Goal: Task Accomplishment & Management: Manage account settings

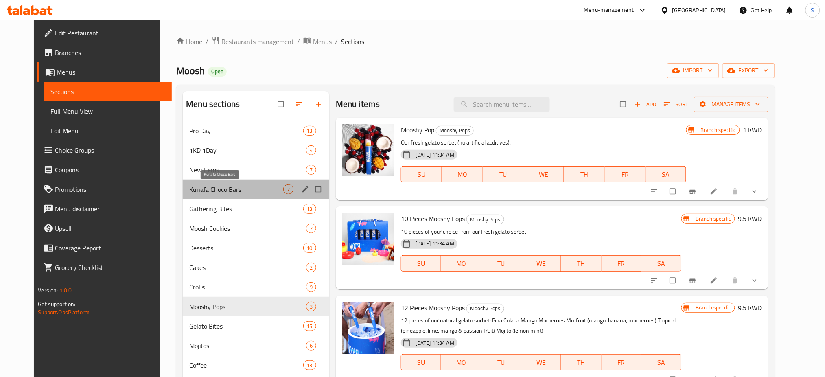
click at [232, 190] on span "Kunafa Choco Bars" at bounding box center [236, 189] width 94 height 10
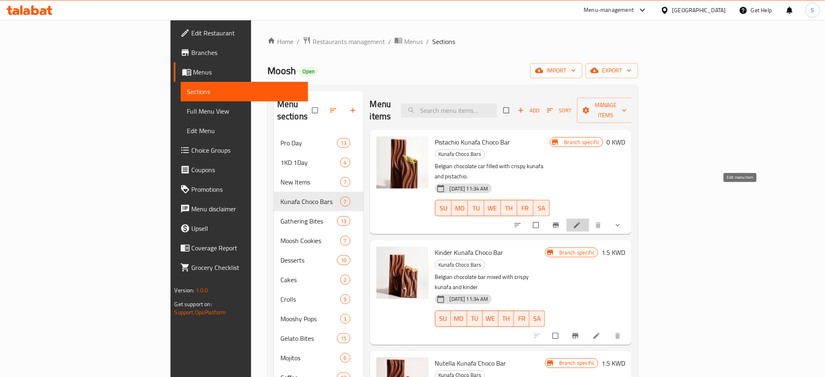
click at [580, 222] on icon at bounding box center [577, 225] width 6 height 6
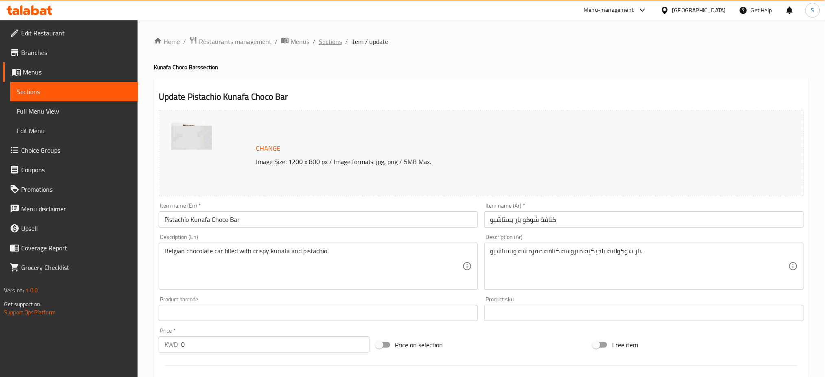
click at [329, 39] on span "Sections" at bounding box center [330, 42] width 23 height 10
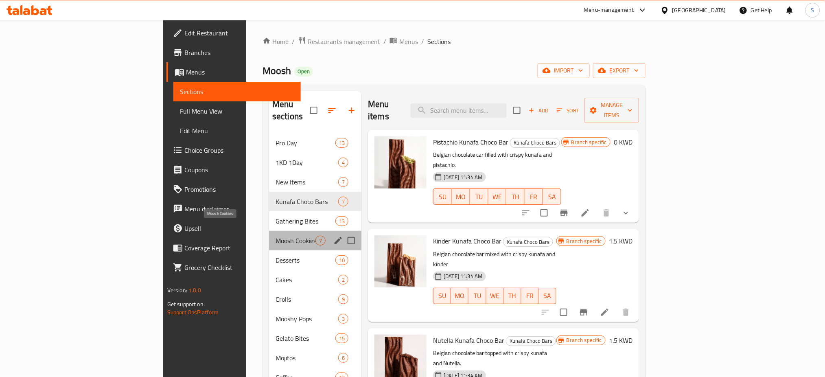
click at [276, 236] on span "Moosh Cookies" at bounding box center [296, 241] width 40 height 10
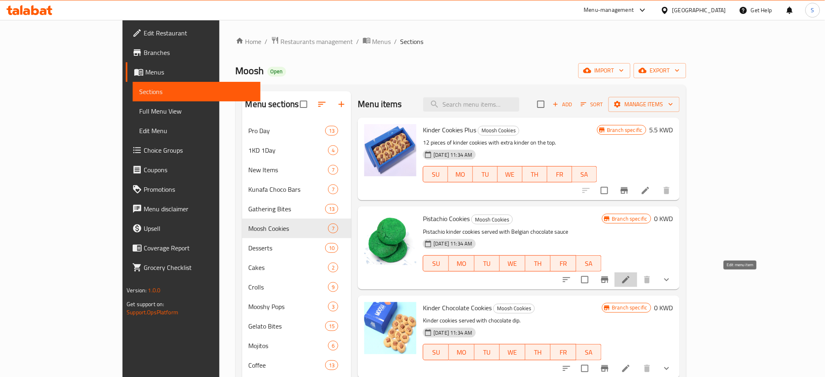
click at [631, 283] on icon at bounding box center [626, 280] width 10 height 10
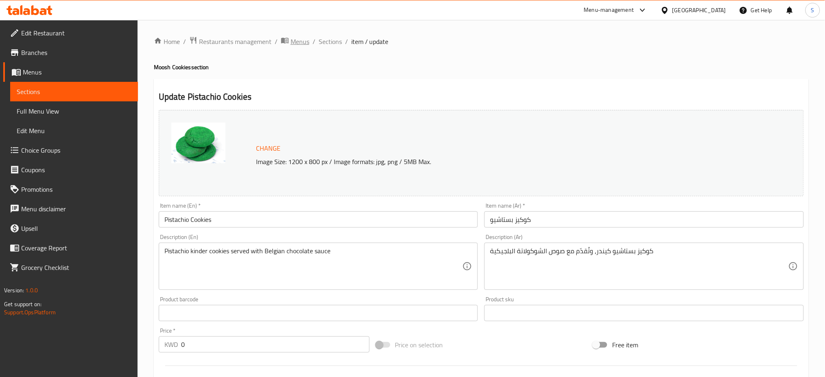
click at [303, 37] on span "Menus" at bounding box center [300, 42] width 19 height 10
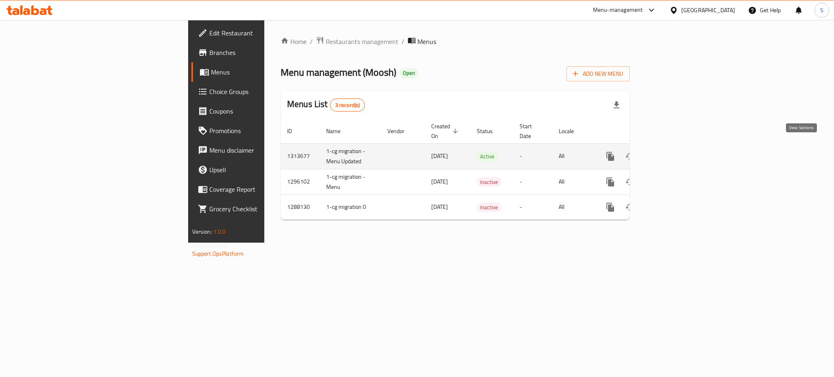
click at [674, 151] on icon "enhanced table" at bounding box center [669, 156] width 10 height 10
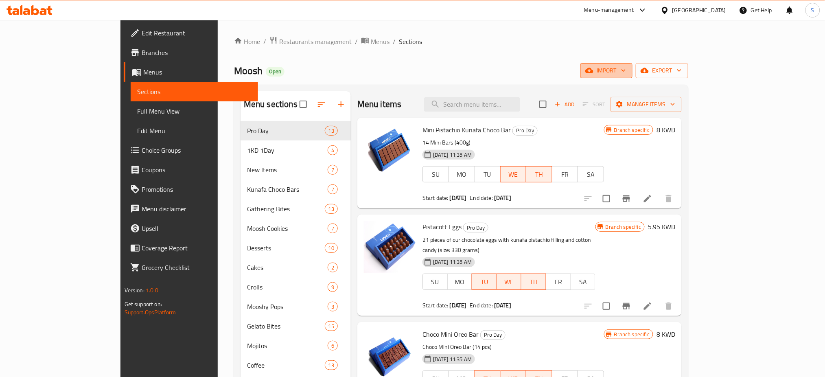
click at [626, 69] on span "import" at bounding box center [606, 71] width 39 height 10
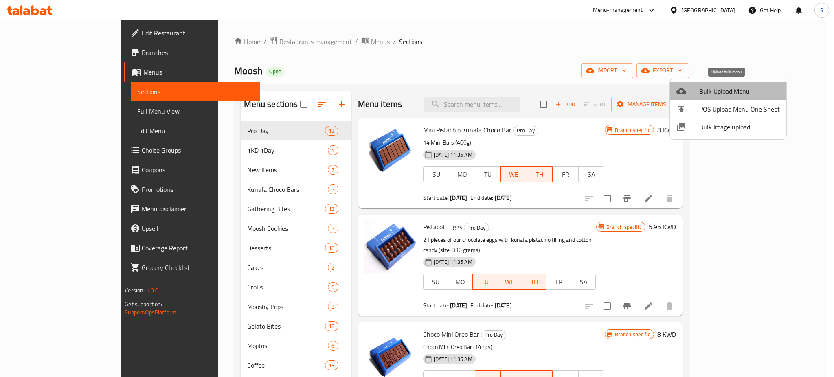
click at [727, 90] on span "Bulk Upload Menu" at bounding box center [739, 91] width 81 height 10
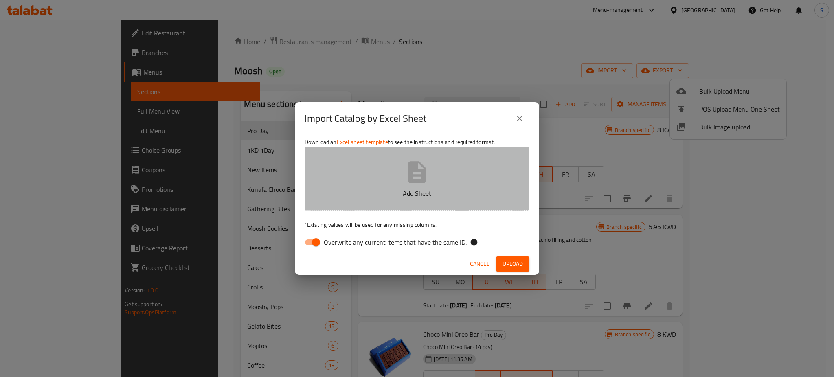
click at [416, 176] on icon "button" at bounding box center [417, 172] width 26 height 26
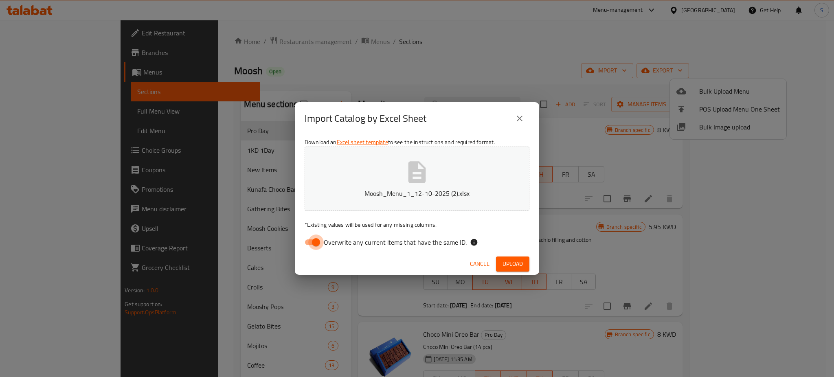
click at [318, 241] on input "Overwrite any current items that have the same ID." at bounding box center [316, 241] width 46 height 15
checkbox input "false"
click at [512, 260] on span "Upload" at bounding box center [512, 264] width 20 height 10
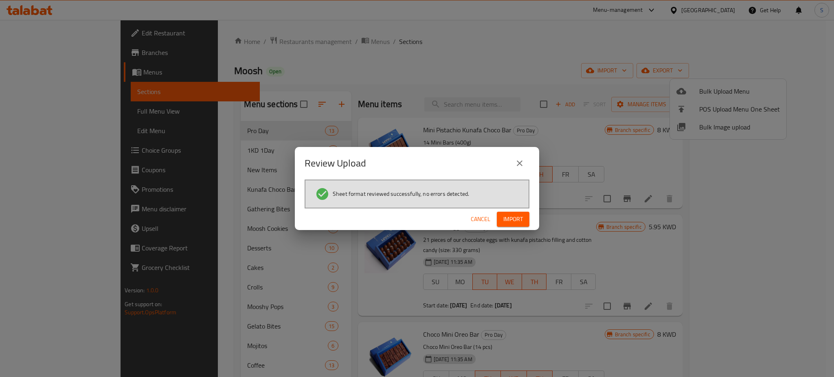
click at [733, 34] on div "Review Upload Sheet format reviewed successfully, no errors detected. Cancel Im…" at bounding box center [417, 188] width 834 height 377
click at [518, 218] on span "Import" at bounding box center [513, 219] width 20 height 10
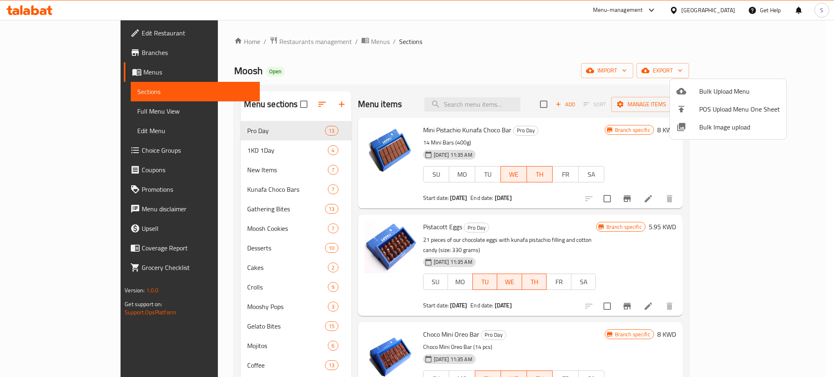
click at [154, 2] on div at bounding box center [417, 188] width 834 height 377
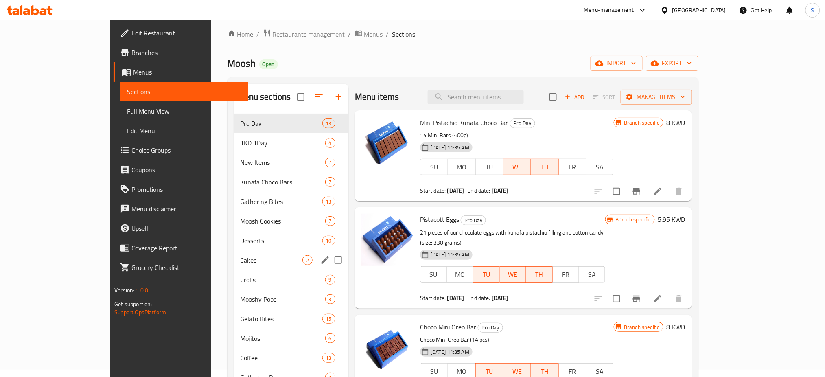
scroll to position [54, 0]
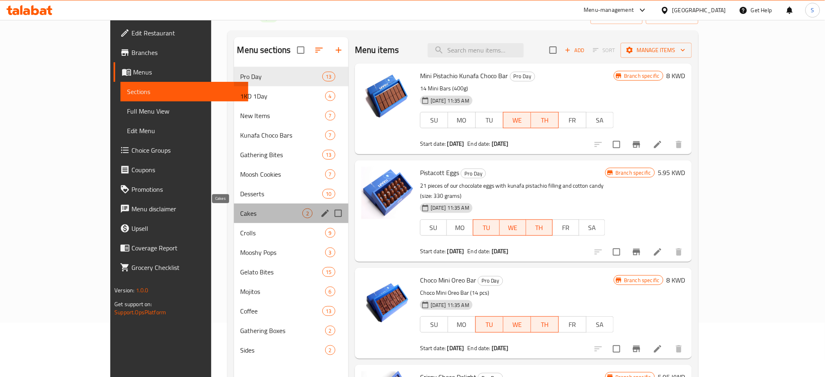
click at [241, 213] on span "Cakes" at bounding box center [272, 213] width 62 height 10
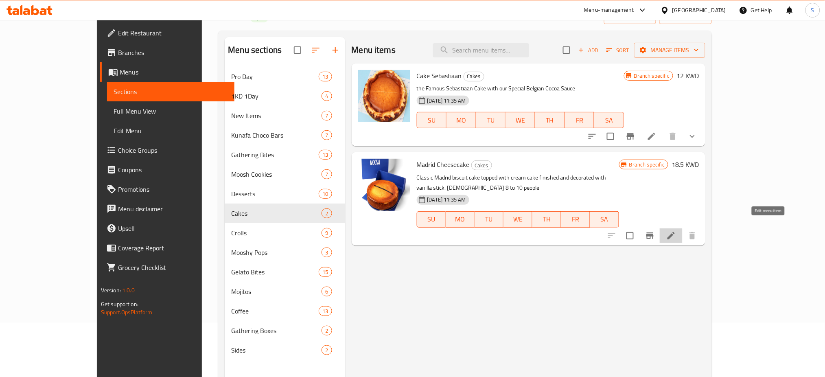
click at [676, 231] on icon at bounding box center [671, 236] width 10 height 10
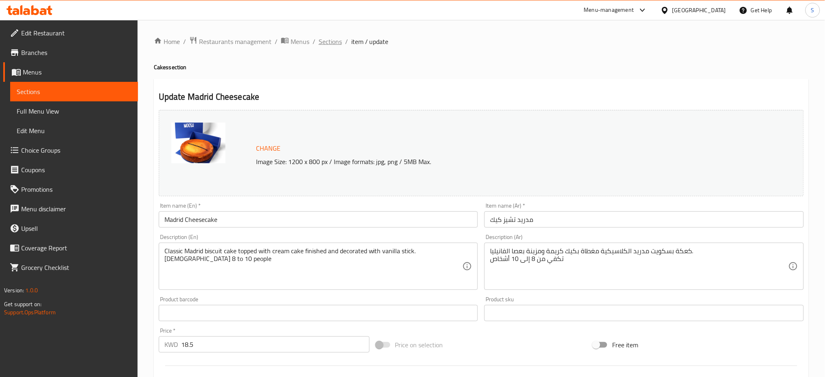
click at [333, 41] on span "Sections" at bounding box center [330, 42] width 23 height 10
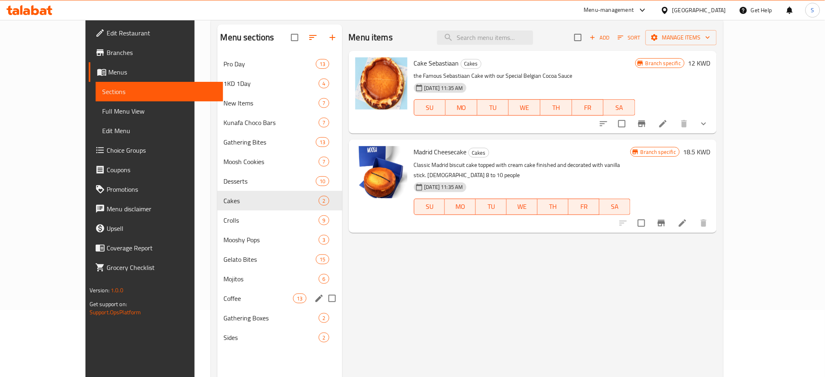
scroll to position [114, 0]
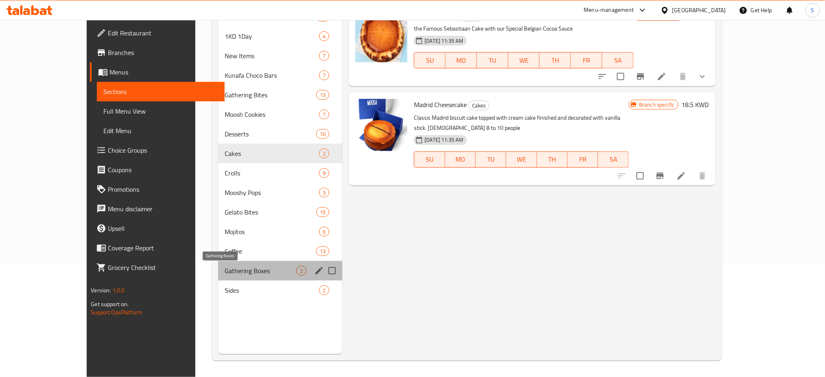
click at [226, 272] on span "Gathering Boxes" at bounding box center [261, 271] width 72 height 10
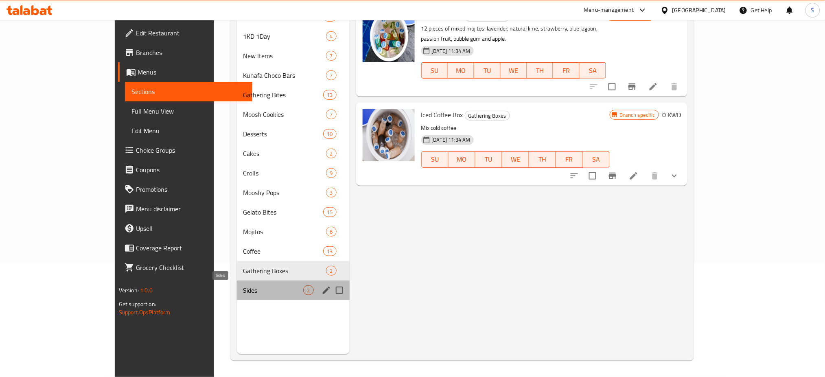
click at [243, 286] on span "Sides" at bounding box center [273, 290] width 60 height 10
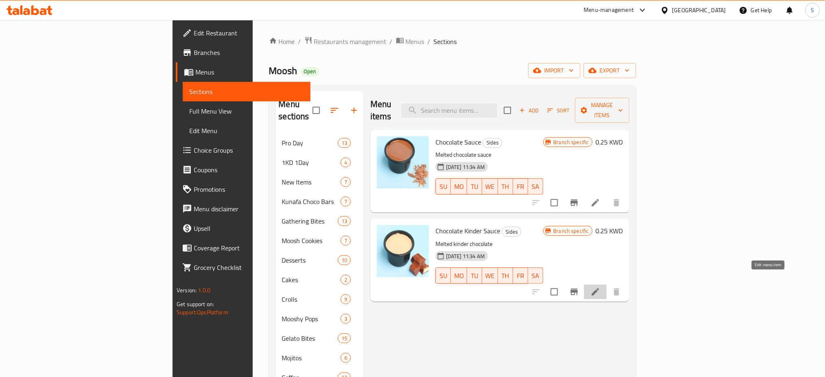
click at [600, 287] on icon at bounding box center [596, 292] width 10 height 10
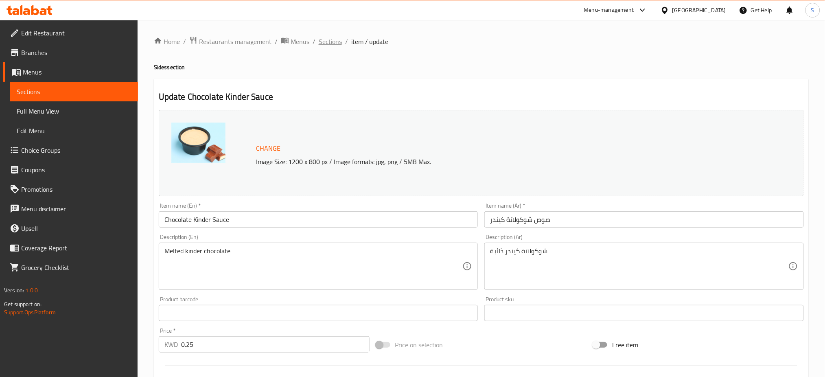
drag, startPoint x: 321, startPoint y: 44, endPoint x: 315, endPoint y: 55, distance: 12.6
click at [321, 44] on span "Sections" at bounding box center [330, 42] width 23 height 10
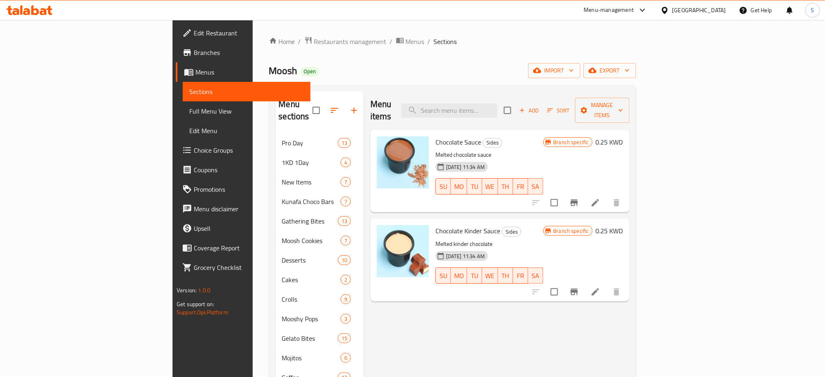
click at [311, 61] on div "Home / Restaurants management / Menus / Sections Moosh Open import export Menu …" at bounding box center [452, 255] width 367 height 438
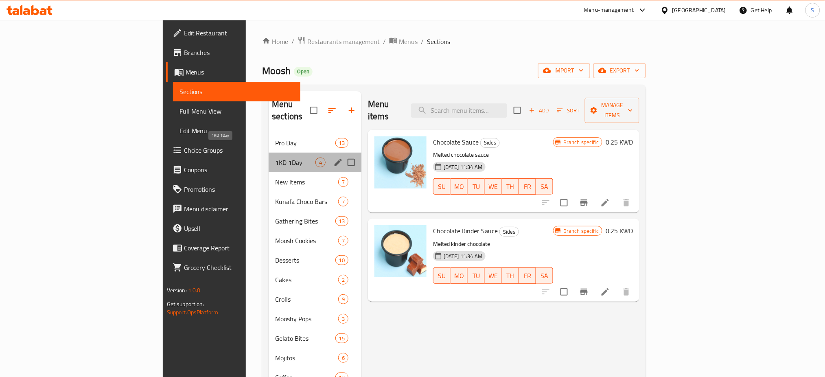
click at [275, 158] on span "1KD 1Day" at bounding box center [295, 163] width 40 height 10
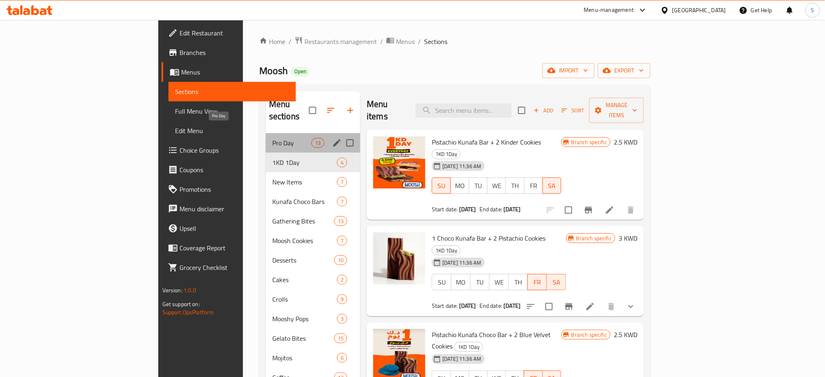
click at [272, 138] on span "Pro Day" at bounding box center [291, 143] width 39 height 10
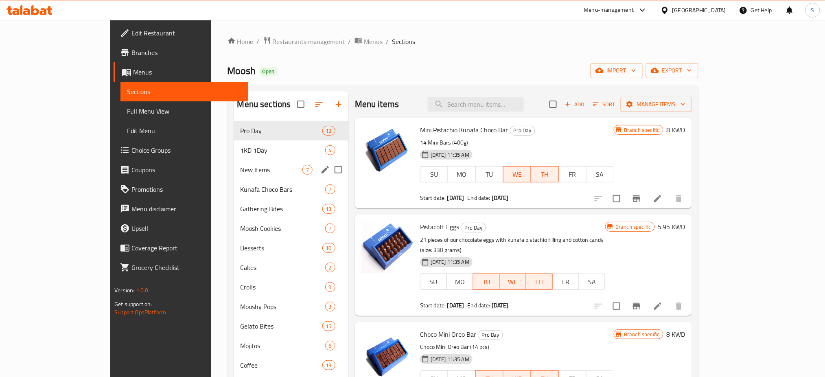
click at [234, 177] on div "New Items 7" at bounding box center [291, 170] width 114 height 20
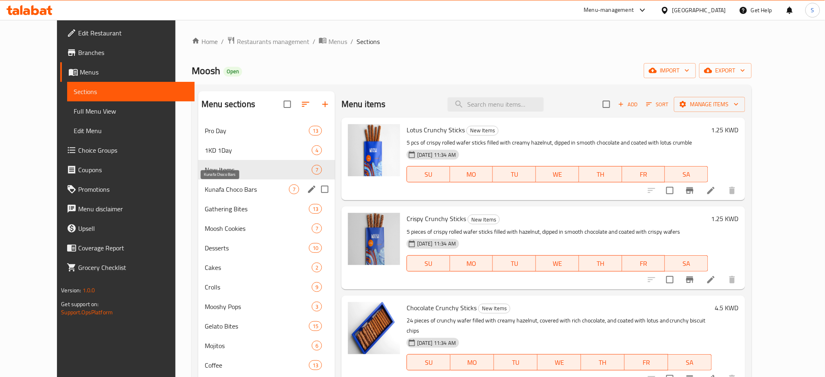
drag, startPoint x: 215, startPoint y: 191, endPoint x: 222, endPoint y: 217, distance: 27.1
click at [215, 192] on span "Kunafa Choco Bars" at bounding box center [247, 189] width 84 height 10
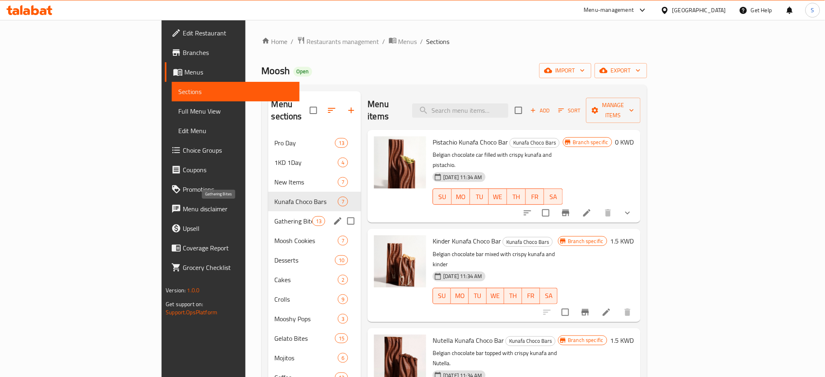
click at [275, 216] on span "Gathering Bites" at bounding box center [293, 221] width 37 height 10
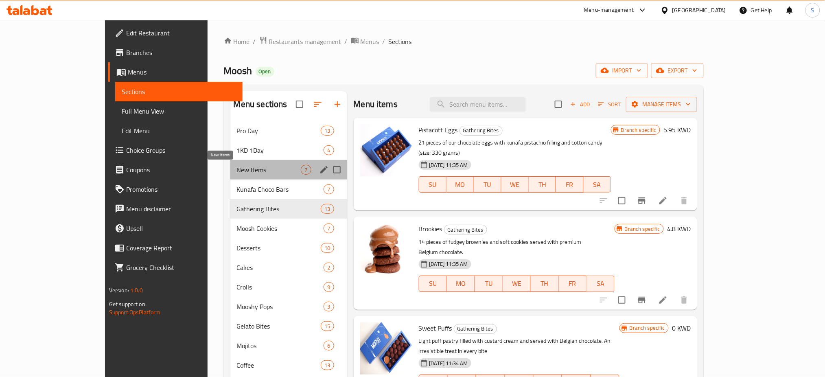
click at [237, 172] on span "New Items" at bounding box center [269, 170] width 64 height 10
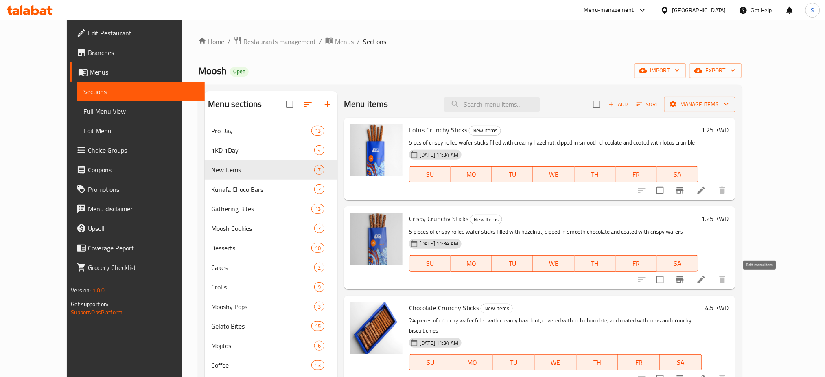
click at [706, 282] on icon at bounding box center [701, 280] width 10 height 10
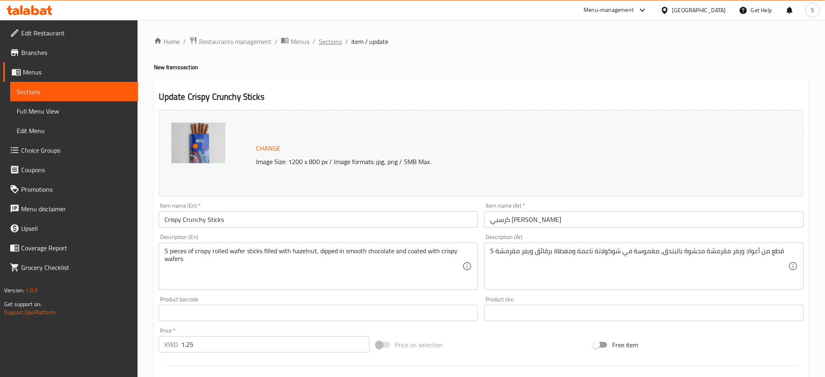
click at [335, 41] on span "Sections" at bounding box center [330, 42] width 23 height 10
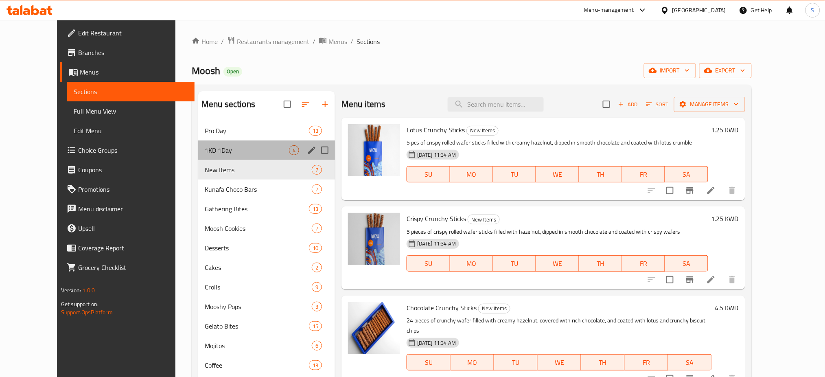
drag, startPoint x: 237, startPoint y: 145, endPoint x: 239, endPoint y: 140, distance: 5.5
click at [236, 145] on div "1KD 1Day 4" at bounding box center [266, 150] width 137 height 20
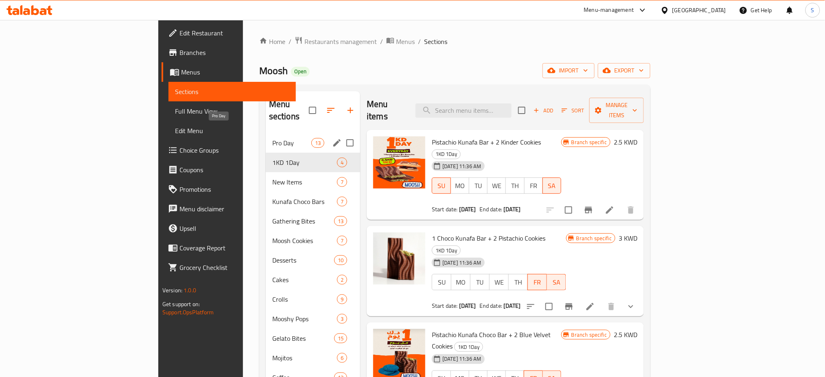
click at [272, 138] on span "Pro Day" at bounding box center [291, 143] width 39 height 10
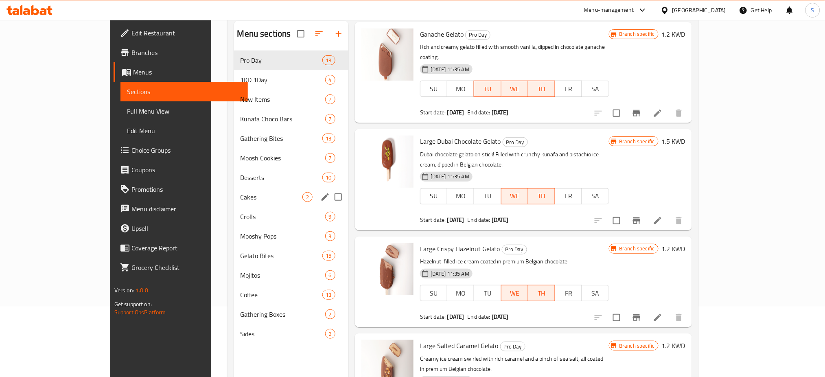
scroll to position [114, 0]
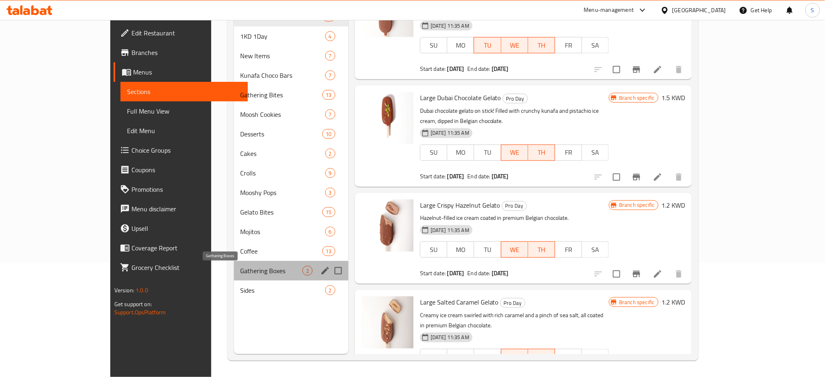
click at [241, 271] on span "Gathering Boxes" at bounding box center [272, 271] width 62 height 10
